Goal: Find contact information: Find contact information

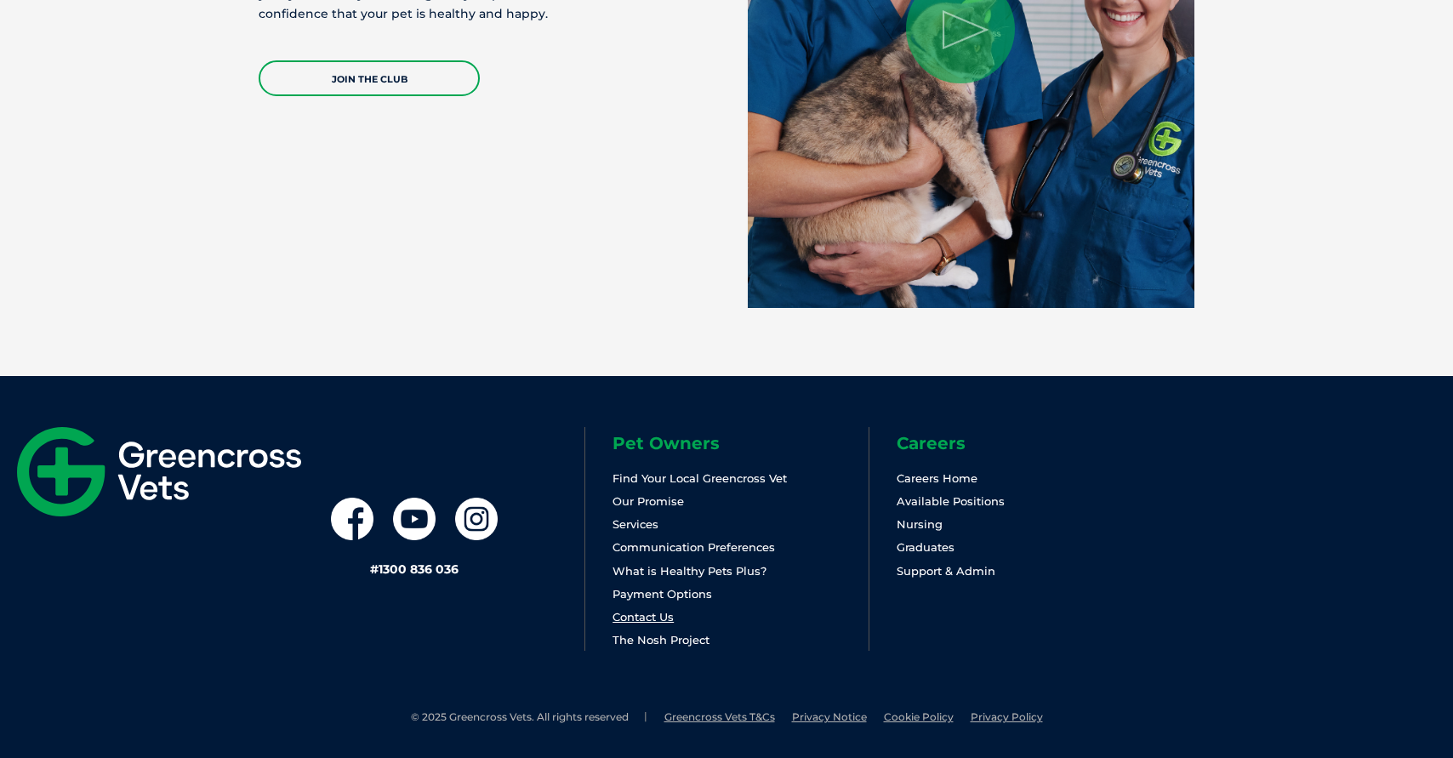
click at [637, 611] on link "Contact Us" at bounding box center [642, 617] width 61 height 14
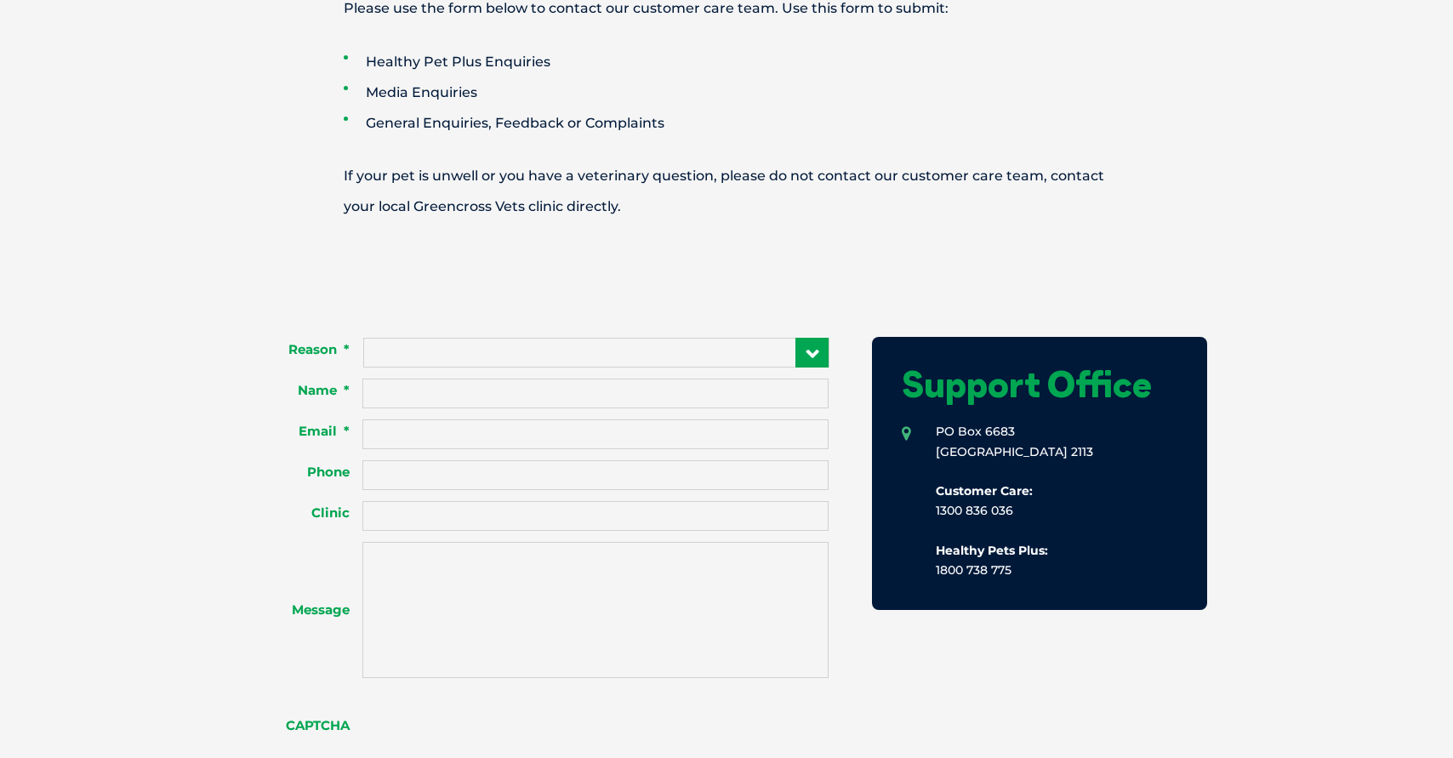
drag, startPoint x: 1035, startPoint y: 510, endPoint x: 61, endPoint y: 580, distance: 976.5
click at [904, 510] on li "[STREET_ADDRESS] Customer Care: 1300 836 036 Healthy Pets Plus: 1800 738 775" at bounding box center [1040, 501] width 276 height 158
copy li "1300 836 036"
